Goal: Book appointment/travel/reservation

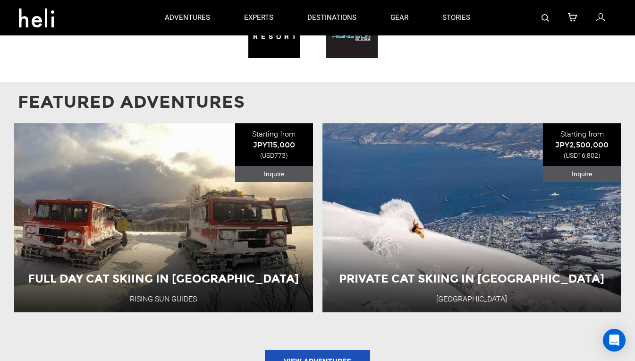
scroll to position [839, 0]
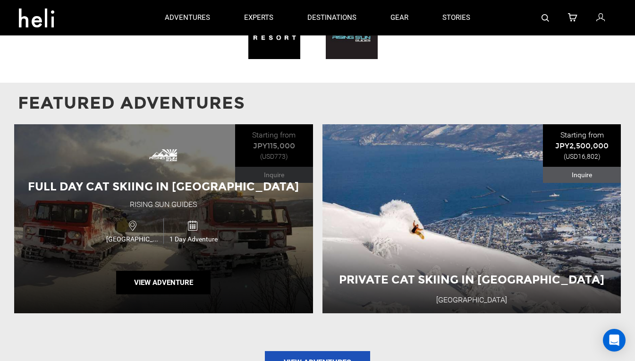
click at [220, 222] on div "1 Day Adventure" at bounding box center [193, 230] width 60 height 25
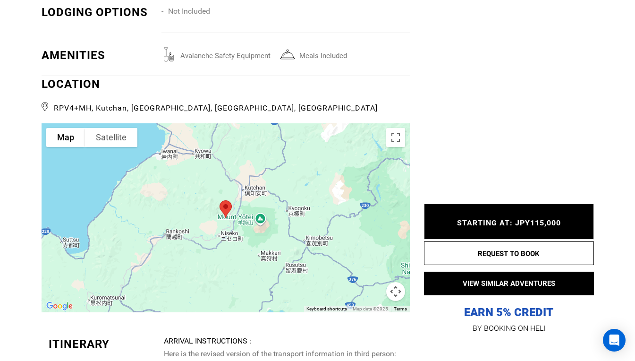
scroll to position [1297, 0]
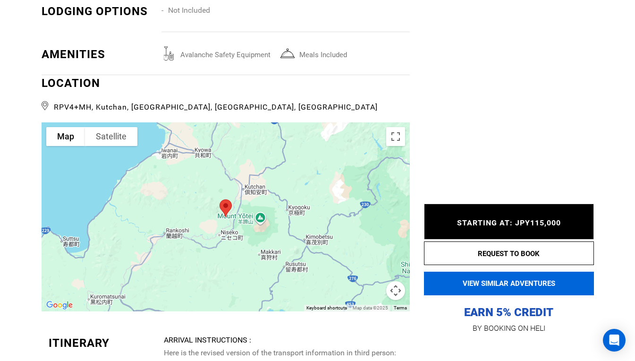
click at [539, 288] on button "VIEW SIMILAR ADVENTURES" at bounding box center [509, 284] width 170 height 24
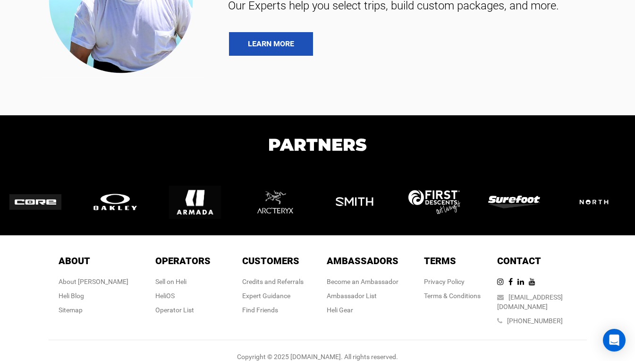
scroll to position [626, 0]
